Goal: Task Accomplishment & Management: Manage account settings

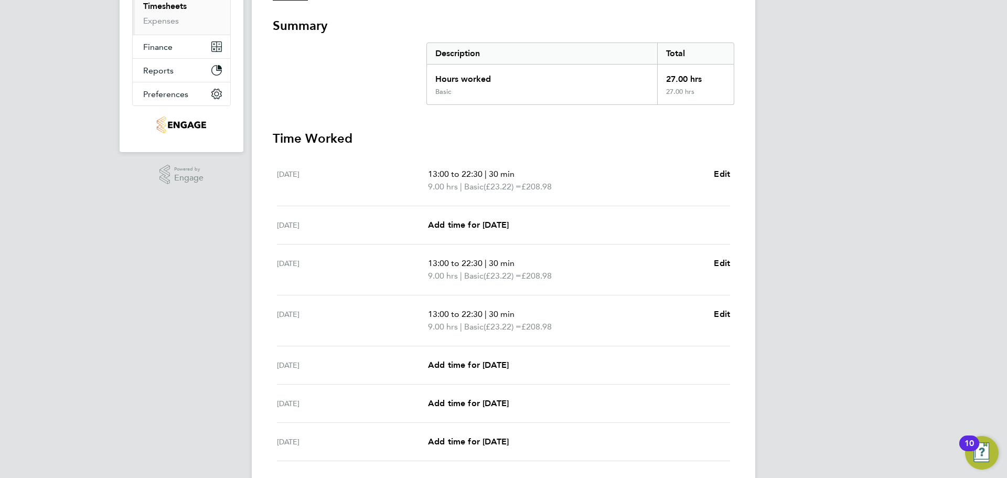
scroll to position [255, 0]
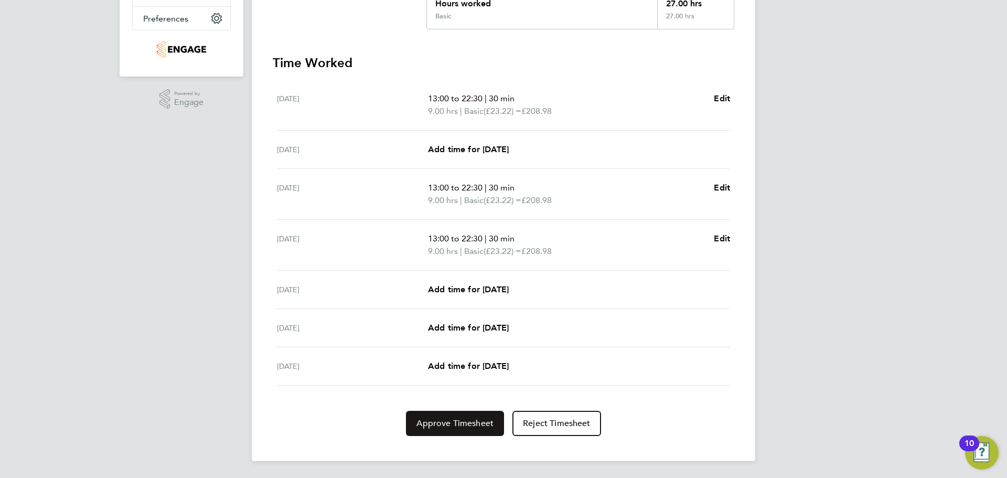
click at [460, 420] on span "Approve Timesheet" at bounding box center [454, 423] width 77 height 10
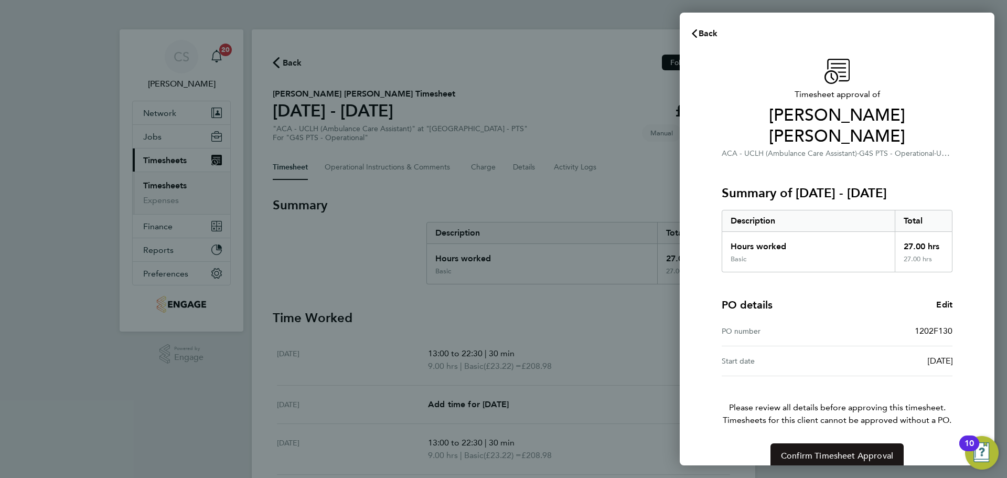
click at [832, 450] on span "Confirm Timesheet Approval" at bounding box center [837, 455] width 112 height 10
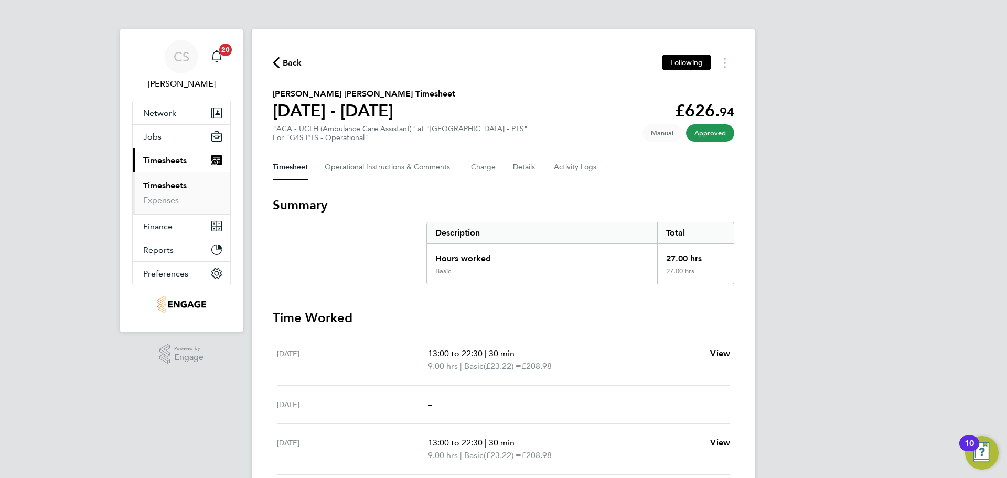
click at [295, 57] on span "Back" at bounding box center [292, 63] width 19 height 13
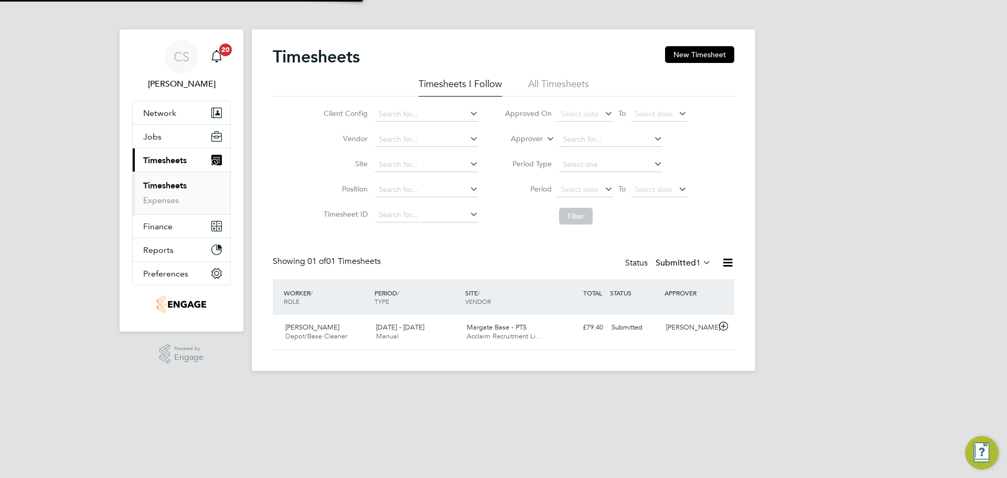
scroll to position [27, 91]
click at [372, 332] on div "[DATE] - [DATE] Manual" at bounding box center [417, 332] width 91 height 26
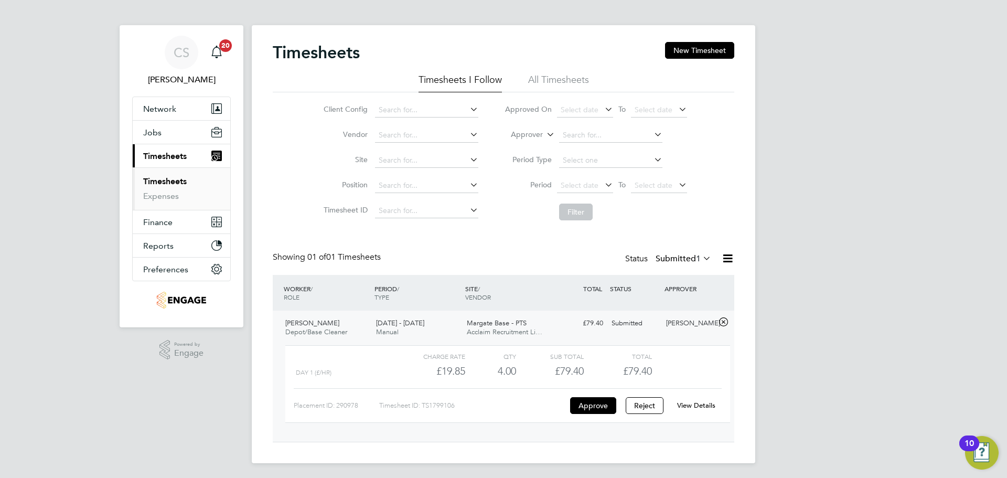
scroll to position [6, 0]
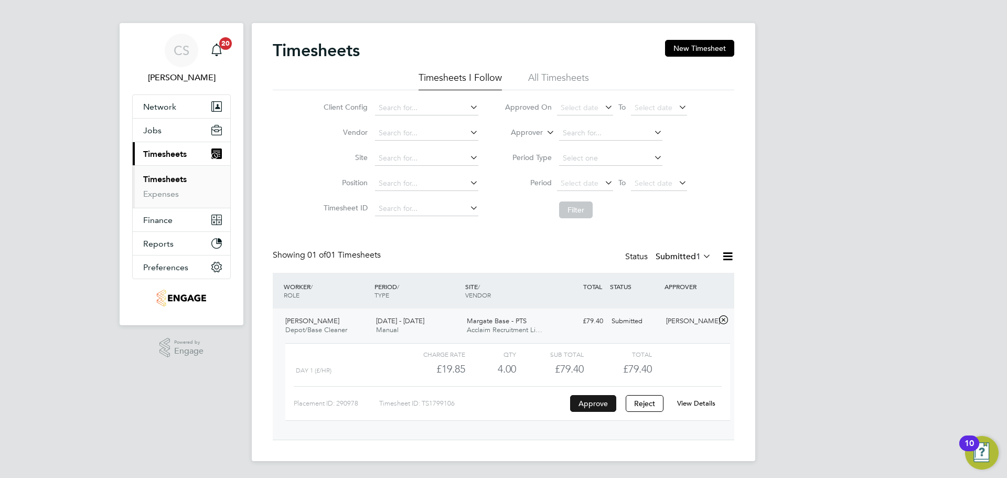
click at [593, 407] on button "Approve" at bounding box center [593, 403] width 46 height 17
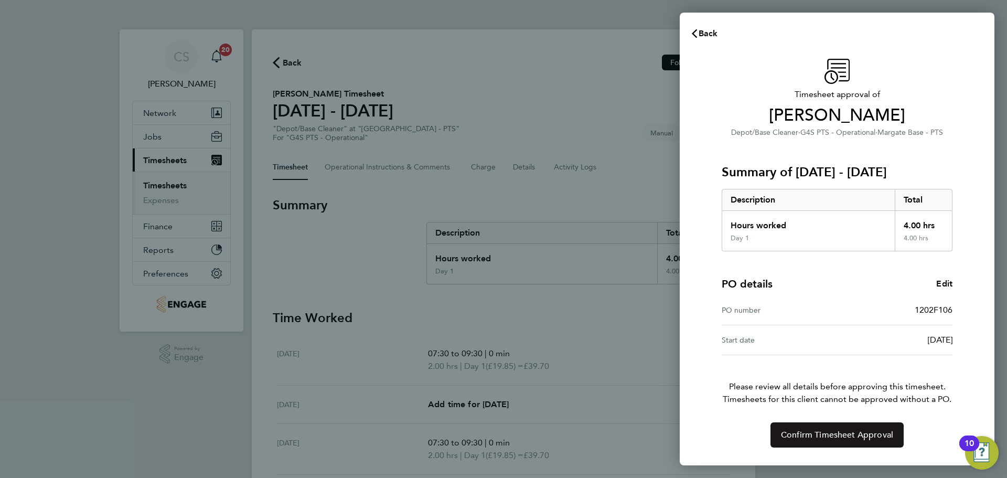
click at [820, 442] on button "Confirm Timesheet Approval" at bounding box center [836, 434] width 133 height 25
